Goal: Information Seeking & Learning: Learn about a topic

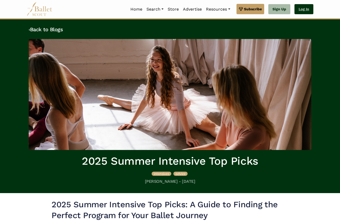
click at [305, 10] on link "Log In" at bounding box center [303, 9] width 19 height 10
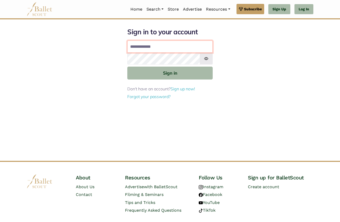
type input "**********"
click at [170, 73] on button "Sign in" at bounding box center [169, 73] width 85 height 13
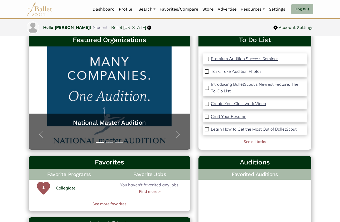
scroll to position [33, 0]
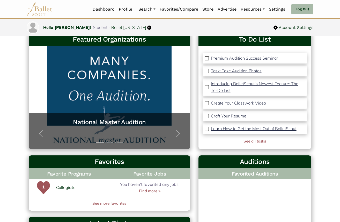
click at [238, 116] on p "Craft Your Resume" at bounding box center [228, 115] width 35 height 5
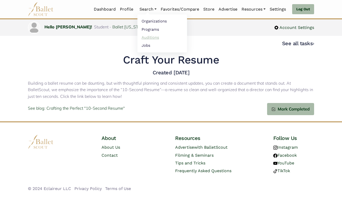
click at [153, 38] on link "Auditions" at bounding box center [163, 37] width 50 height 8
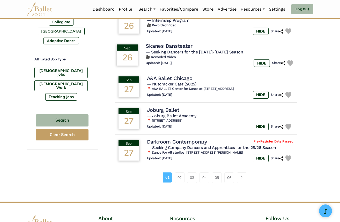
scroll to position [294, 0]
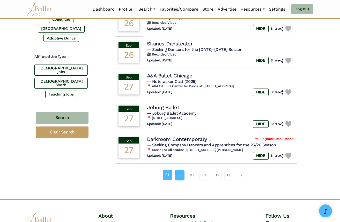
click at [178, 170] on link "02" at bounding box center [179, 175] width 10 height 10
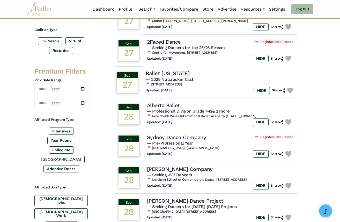
scroll to position [164, 0]
